Goal: Task Accomplishment & Management: Manage account settings

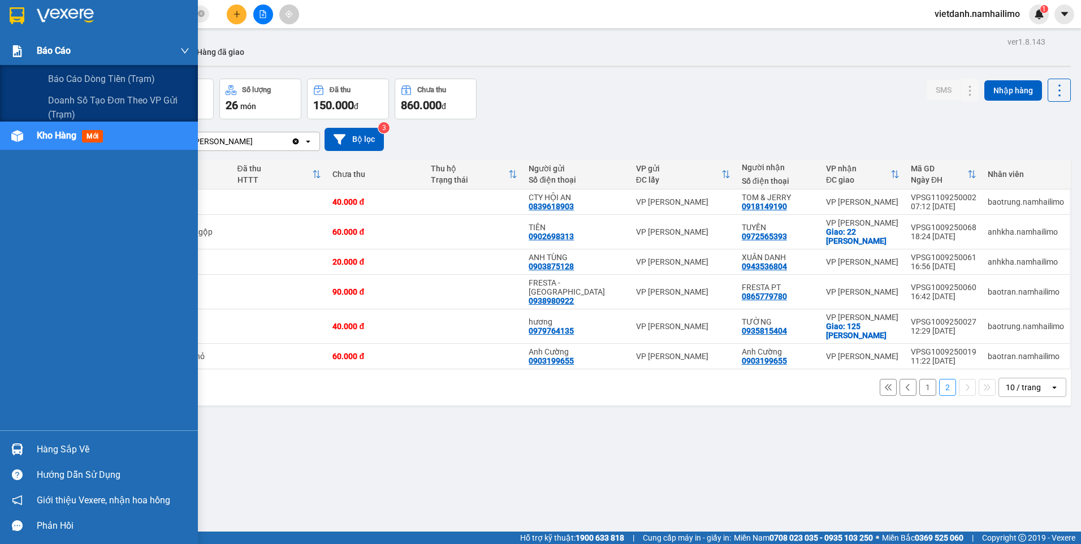
click at [84, 53] on div "Báo cáo" at bounding box center [113, 51] width 153 height 28
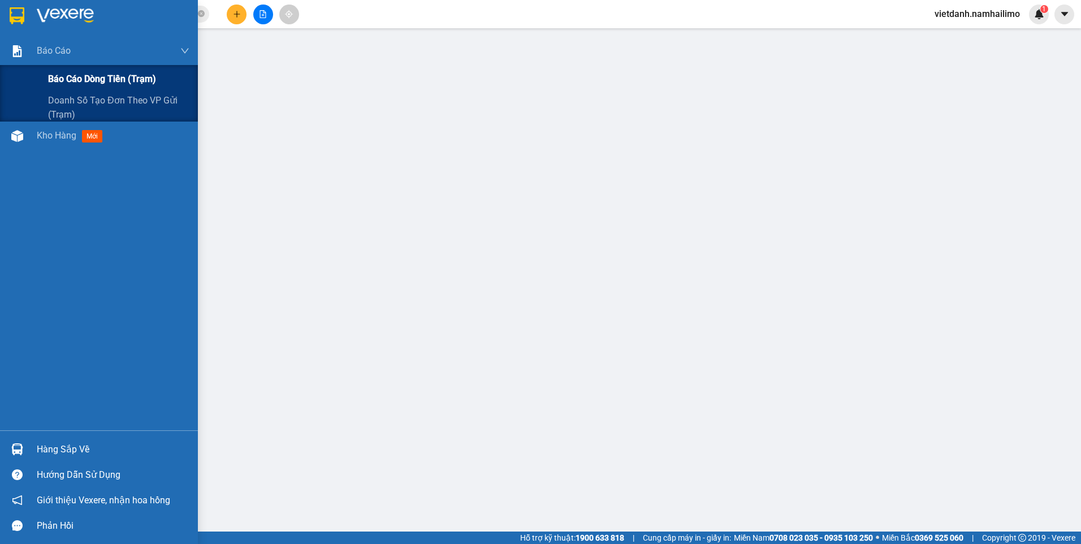
click at [85, 83] on span "Báo cáo dòng tiền (trạm)" at bounding box center [102, 79] width 108 height 14
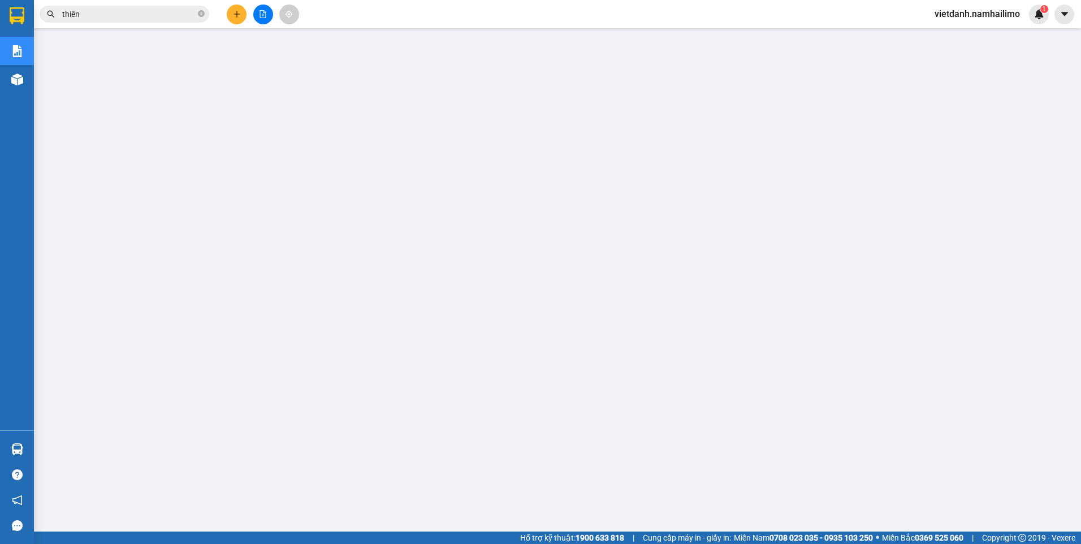
click at [957, 12] on span "vietdanh.namhailimo" at bounding box center [977, 14] width 103 height 14
click at [977, 36] on span "Đăng xuất" at bounding box center [983, 35] width 80 height 12
